Goal: Communication & Community: Answer question/provide support

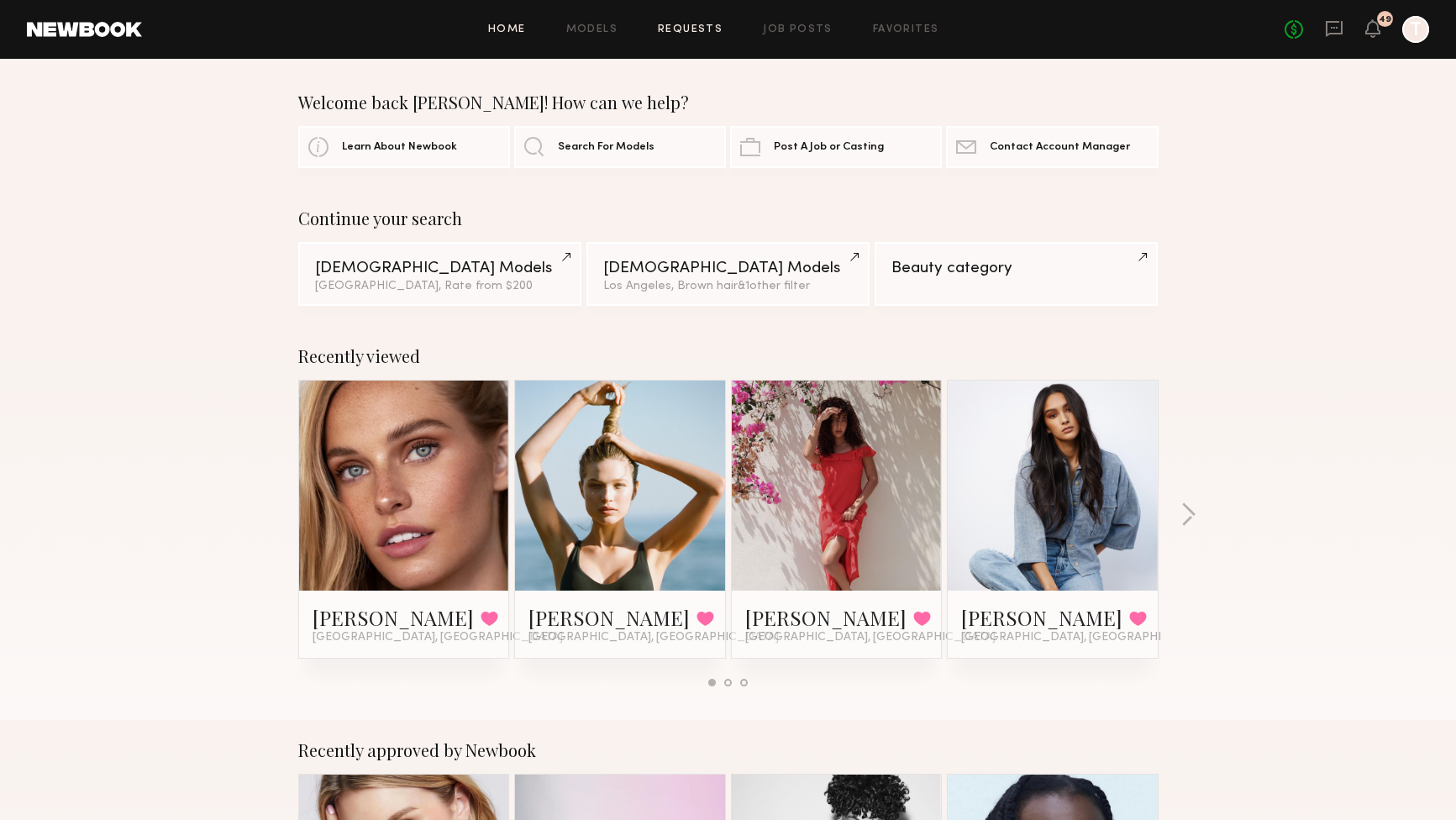
click at [691, 29] on link "Requests" at bounding box center [690, 30] width 65 height 11
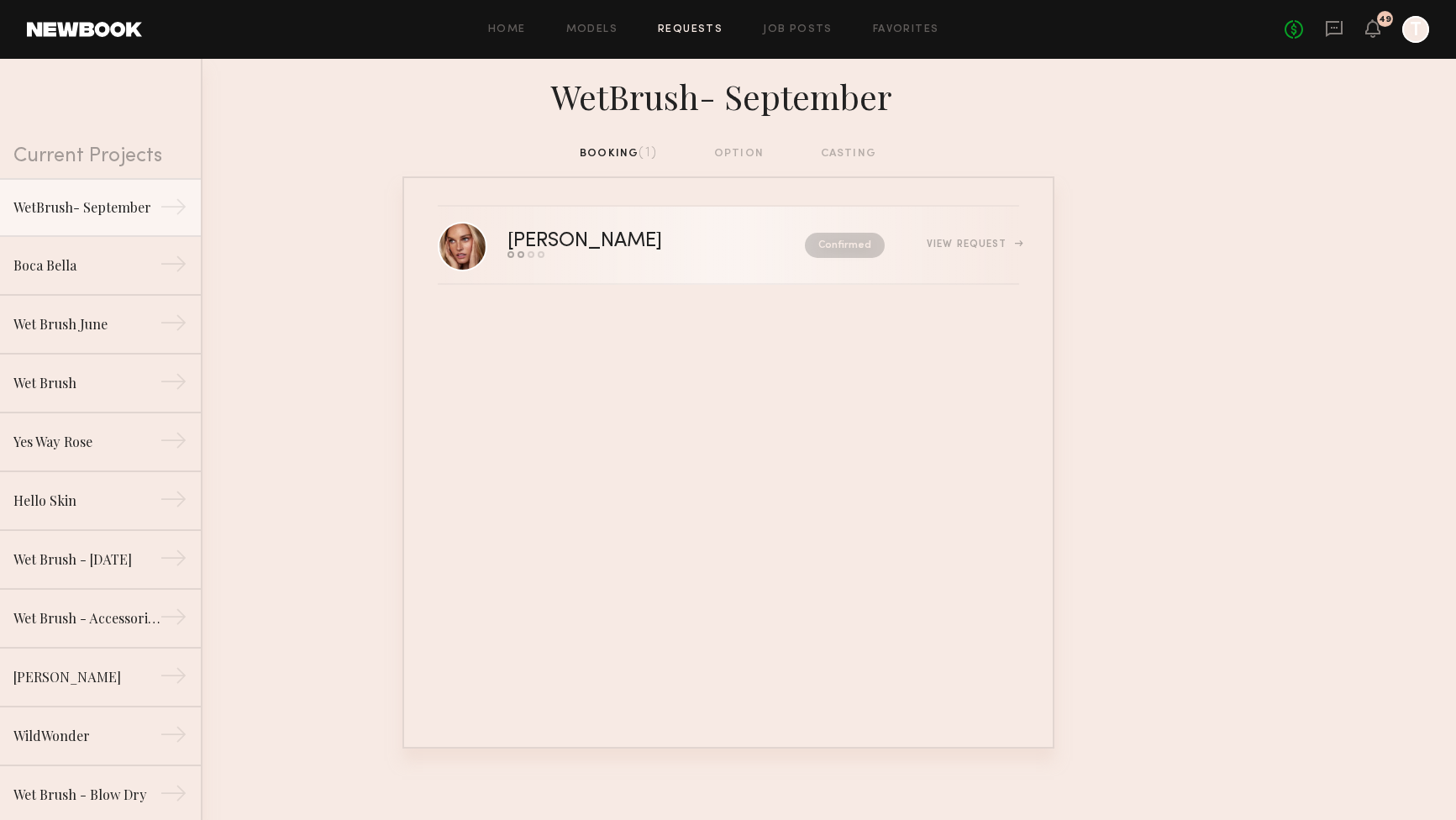
click at [943, 247] on div "View Request" at bounding box center [972, 245] width 92 height 10
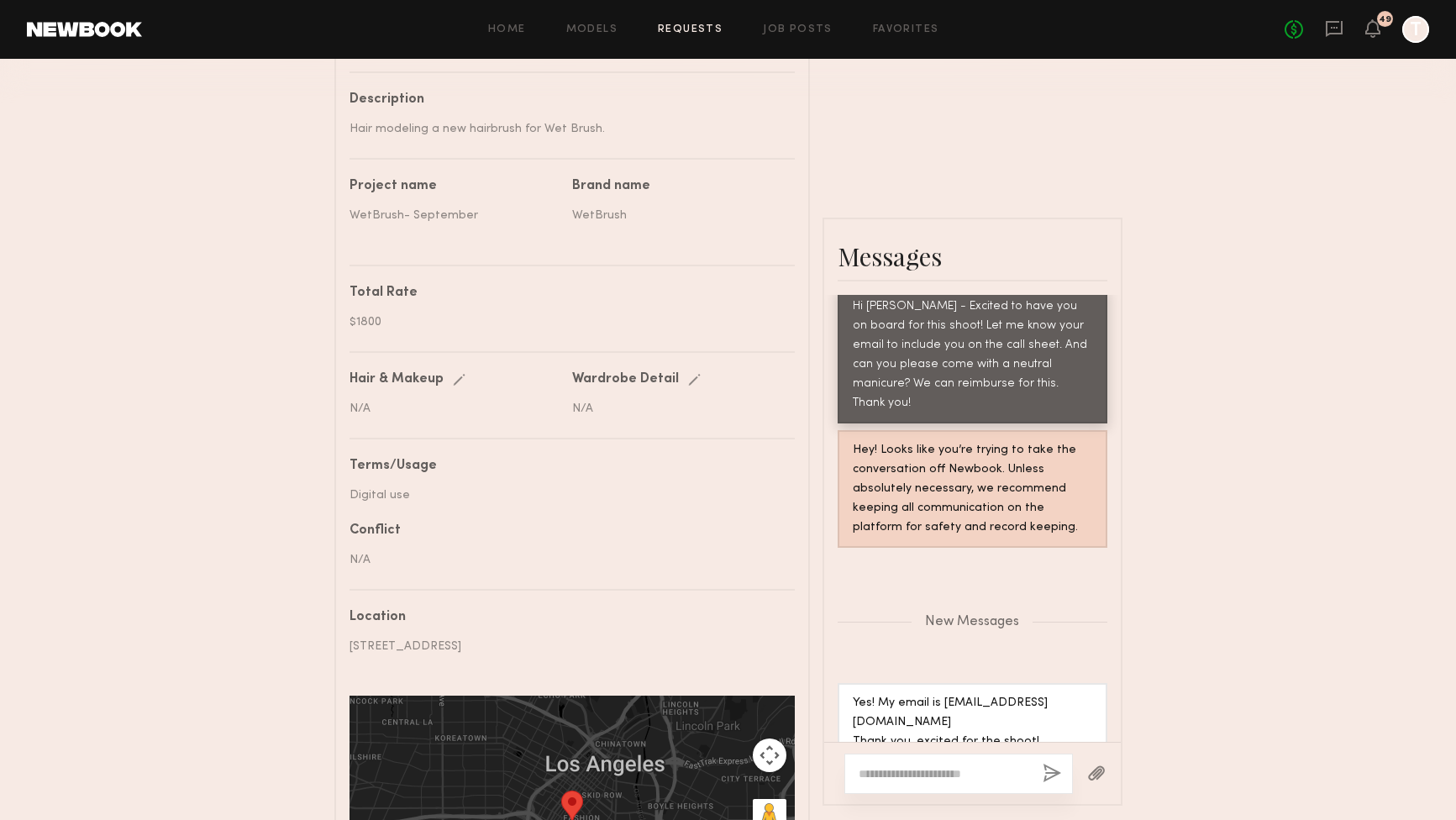
scroll to position [629, 0]
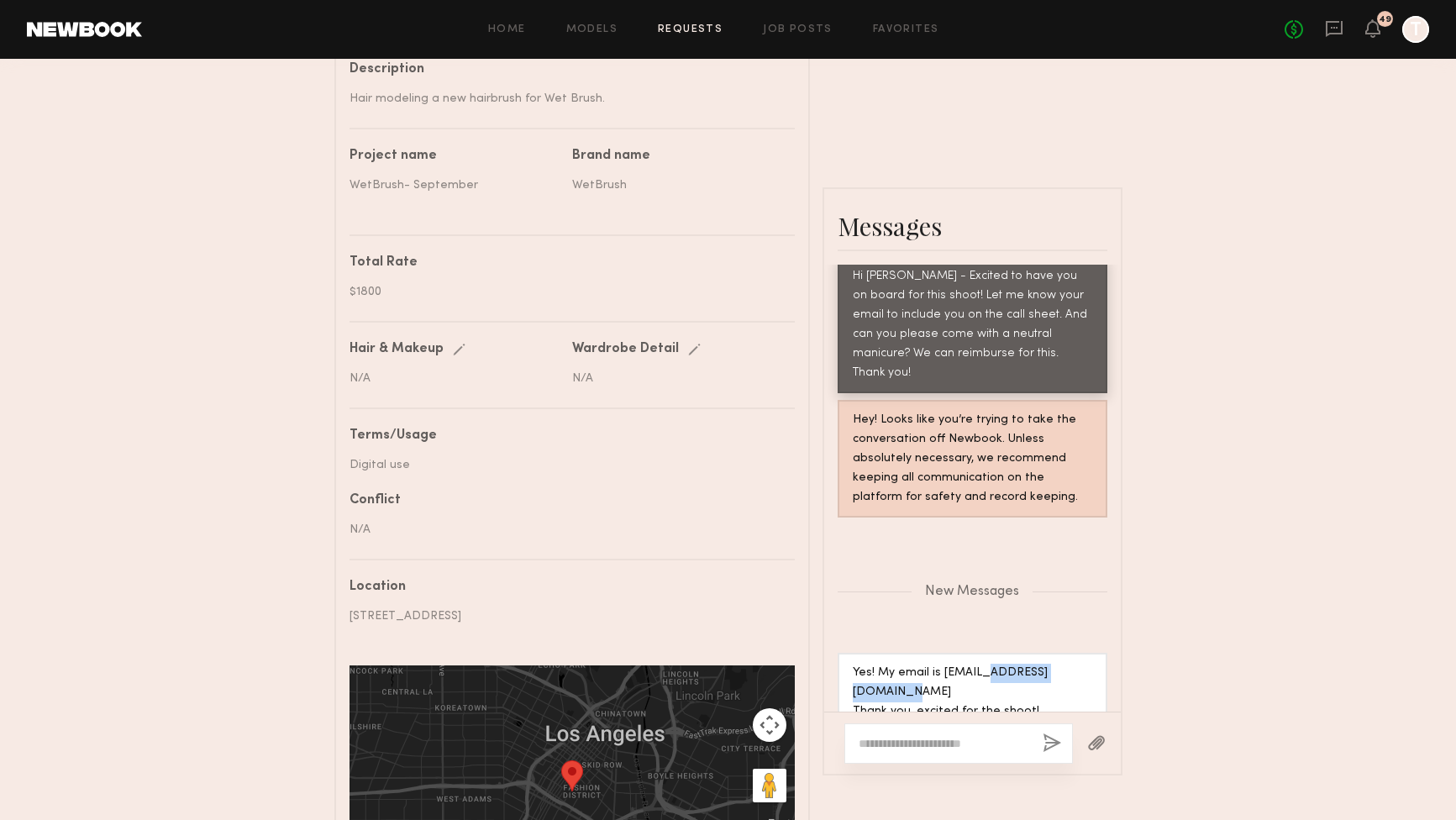
drag, startPoint x: 1012, startPoint y: 656, endPoint x: 904, endPoint y: 663, distance: 108.2
click at [904, 663] on div "Yes! My email is [EMAIL_ADDRESS][DOMAIN_NAME] Thank you, excited for the shoot!" at bounding box center [972, 692] width 240 height 58
drag, startPoint x: 854, startPoint y: 659, endPoint x: 1012, endPoint y: 656, distance: 158.0
click at [1012, 663] on div "Yes! My email is [EMAIL_ADDRESS][DOMAIN_NAME] Thank you, excited for the shoot!" at bounding box center [972, 692] width 240 height 58
copy div "[EMAIL_ADDRESS][DOMAIN_NAME]"
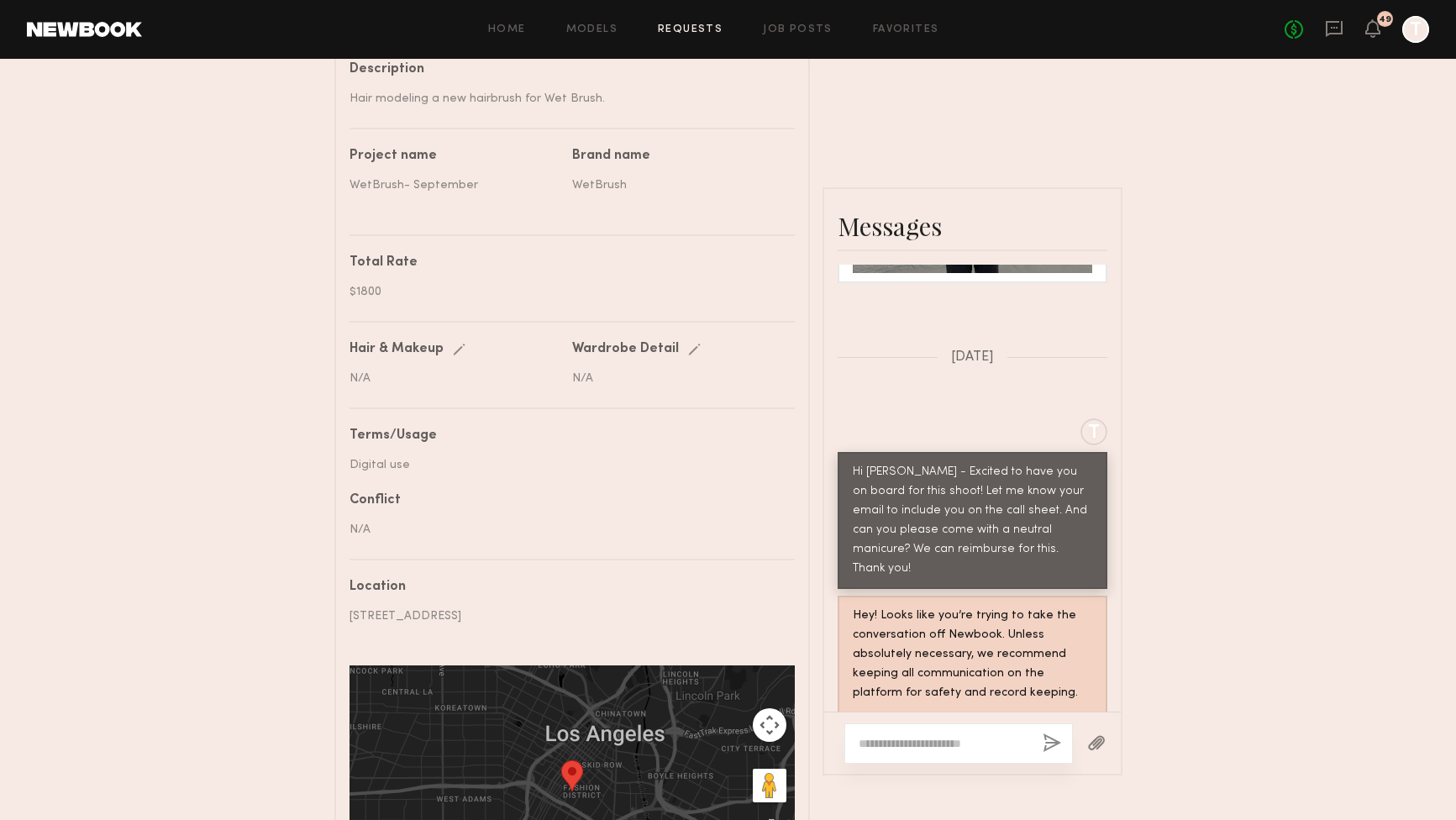
scroll to position [2013, 0]
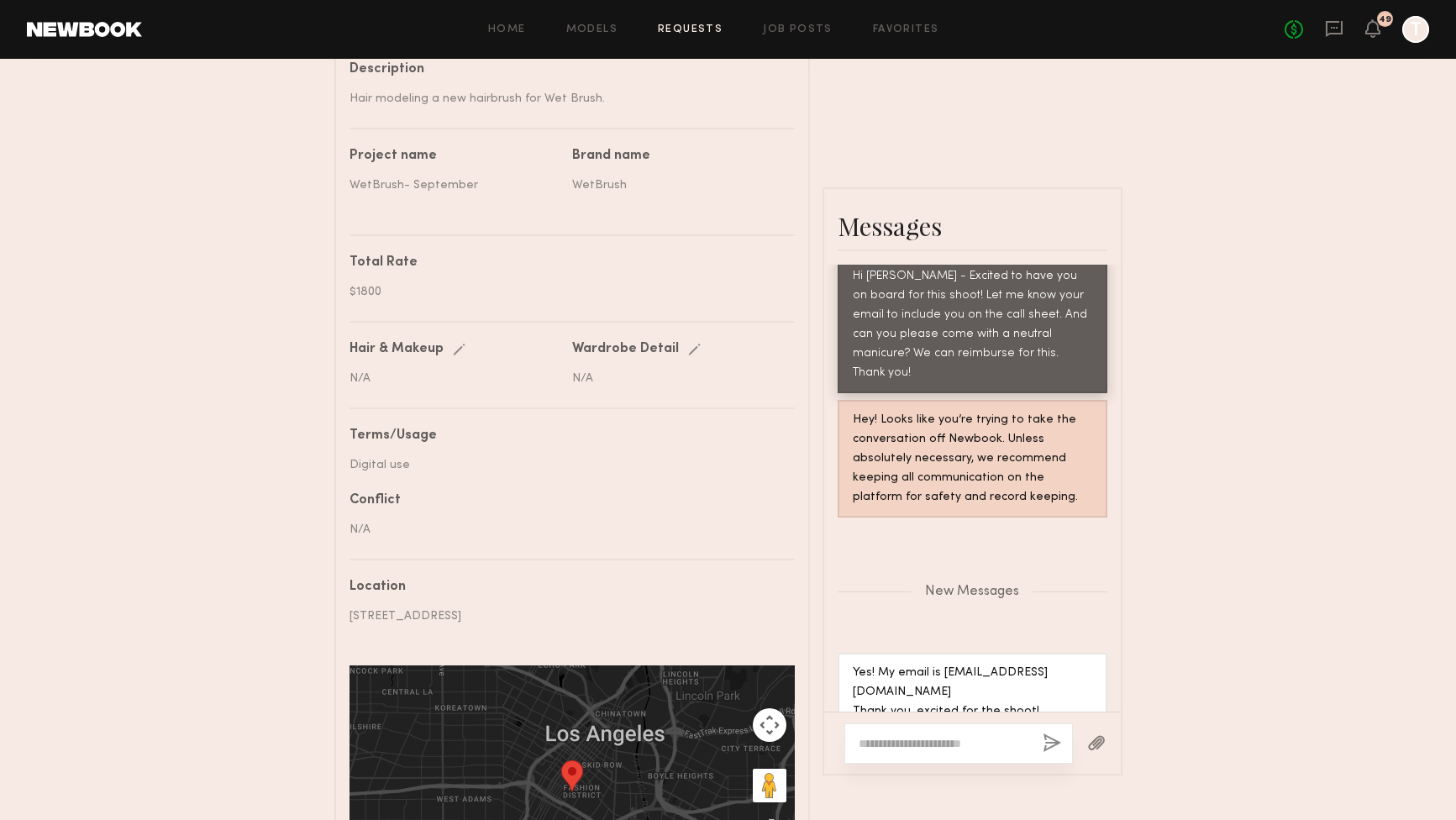
click at [972, 745] on textarea at bounding box center [944, 743] width 171 height 17
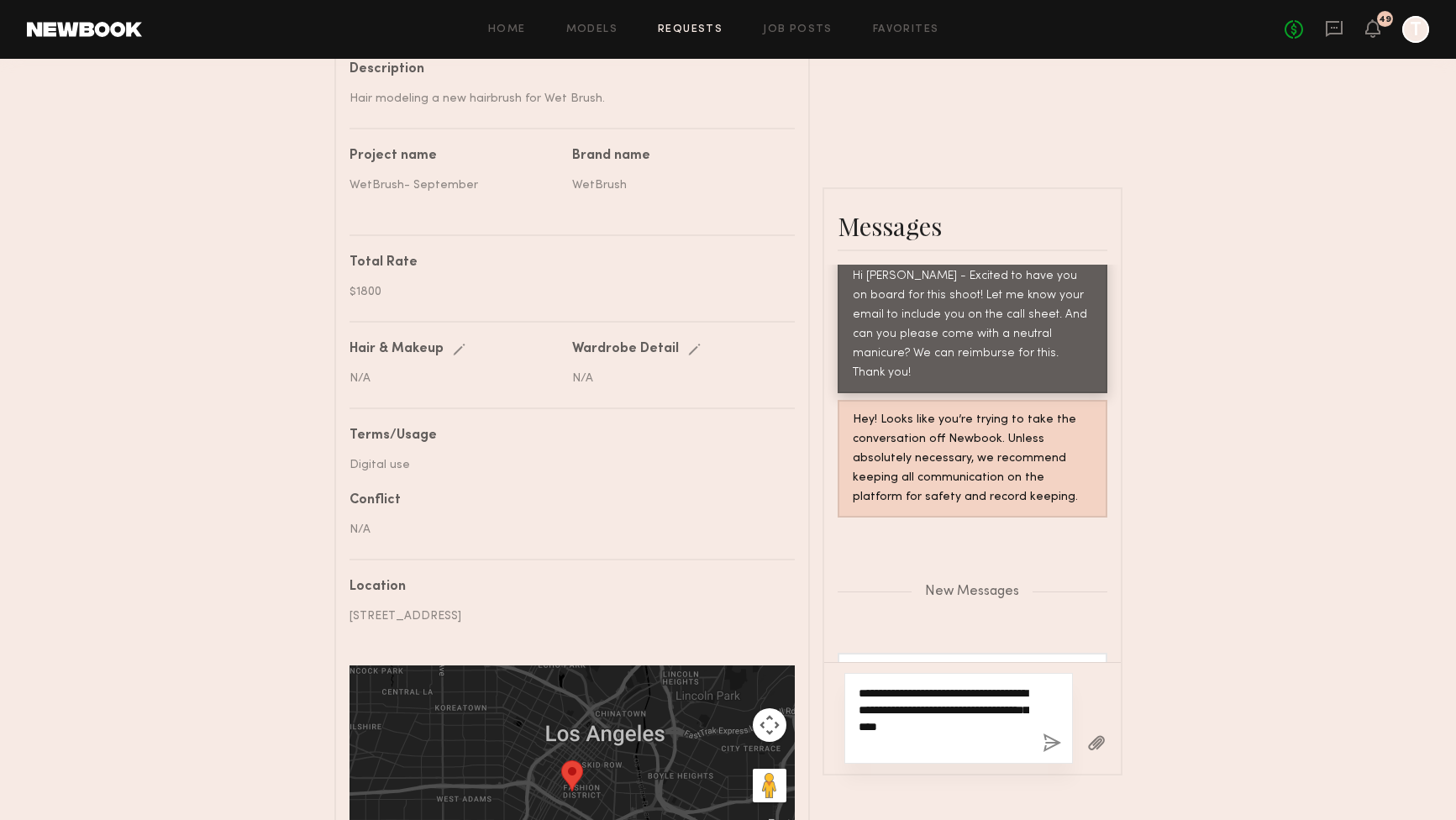
type textarea "**********"
click at [1057, 741] on button "button" at bounding box center [1051, 743] width 19 height 21
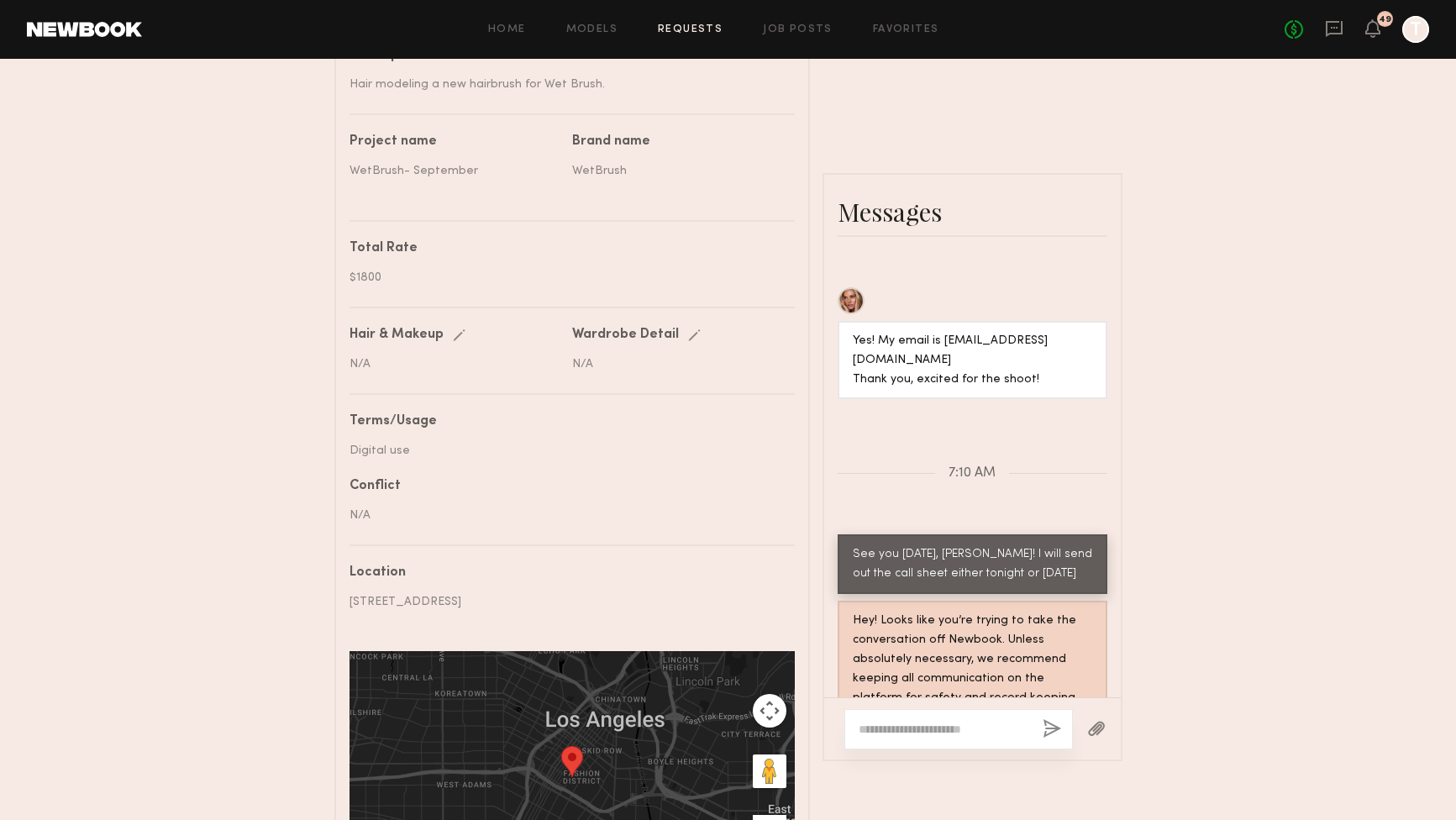
scroll to position [648, 0]
